Goal: Answer question/provide support: Share knowledge or assist other users

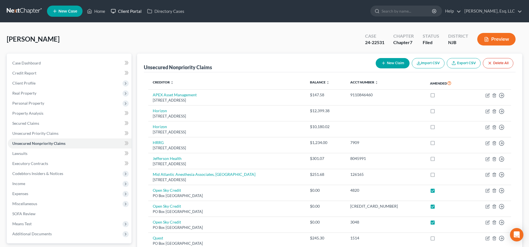
click at [129, 8] on link "Client Portal" at bounding box center [126, 11] width 36 height 10
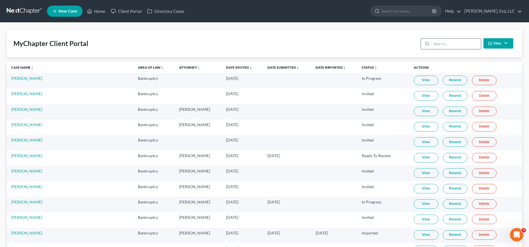
click at [459, 44] on input "search" at bounding box center [455, 44] width 49 height 11
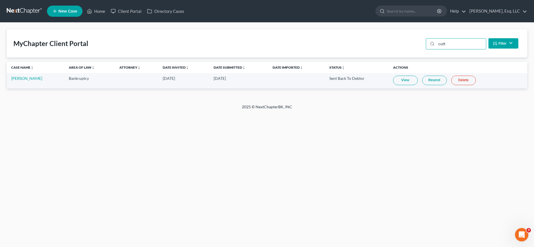
type input "cutt"
click at [425, 79] on link "Resend" at bounding box center [434, 81] width 25 height 10
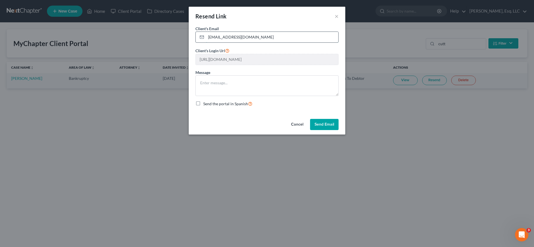
click at [209, 36] on input "[EMAIL_ADDRESS][DOMAIN_NAME]" at bounding box center [272, 37] width 132 height 11
click at [331, 132] on div "Cancel Send Email" at bounding box center [267, 126] width 157 height 18
click at [328, 127] on button "Send Email" at bounding box center [324, 124] width 29 height 11
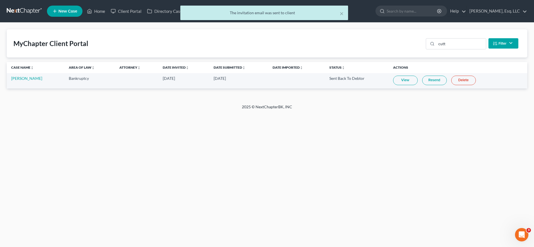
click at [432, 78] on link "Resend" at bounding box center [434, 81] width 25 height 10
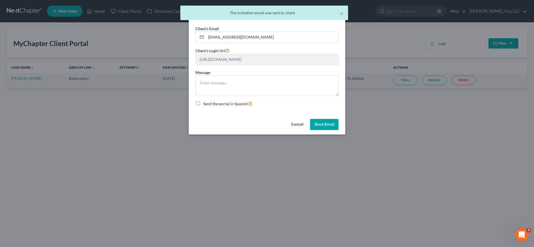
click at [329, 123] on button "Send Email" at bounding box center [324, 124] width 29 height 11
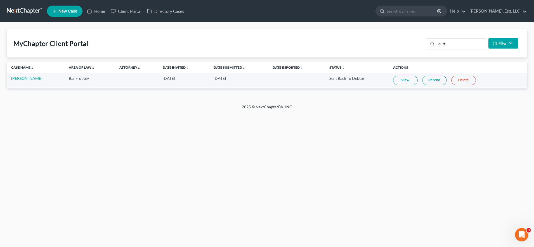
click at [401, 83] on link "View" at bounding box center [405, 81] width 25 height 10
